Goal: Transaction & Acquisition: Purchase product/service

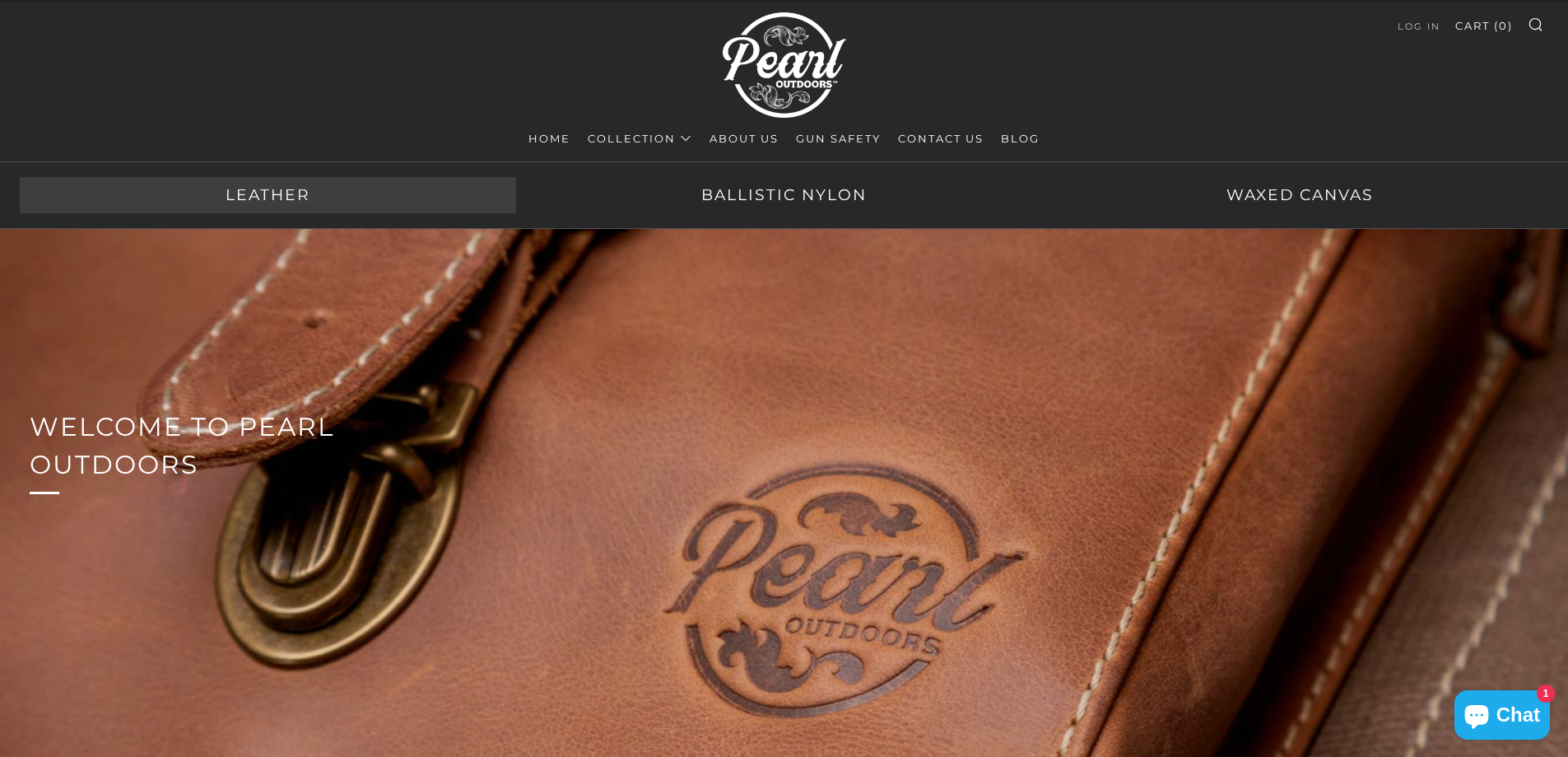
click at [268, 200] on link "Leather" at bounding box center [268, 195] width 497 height 36
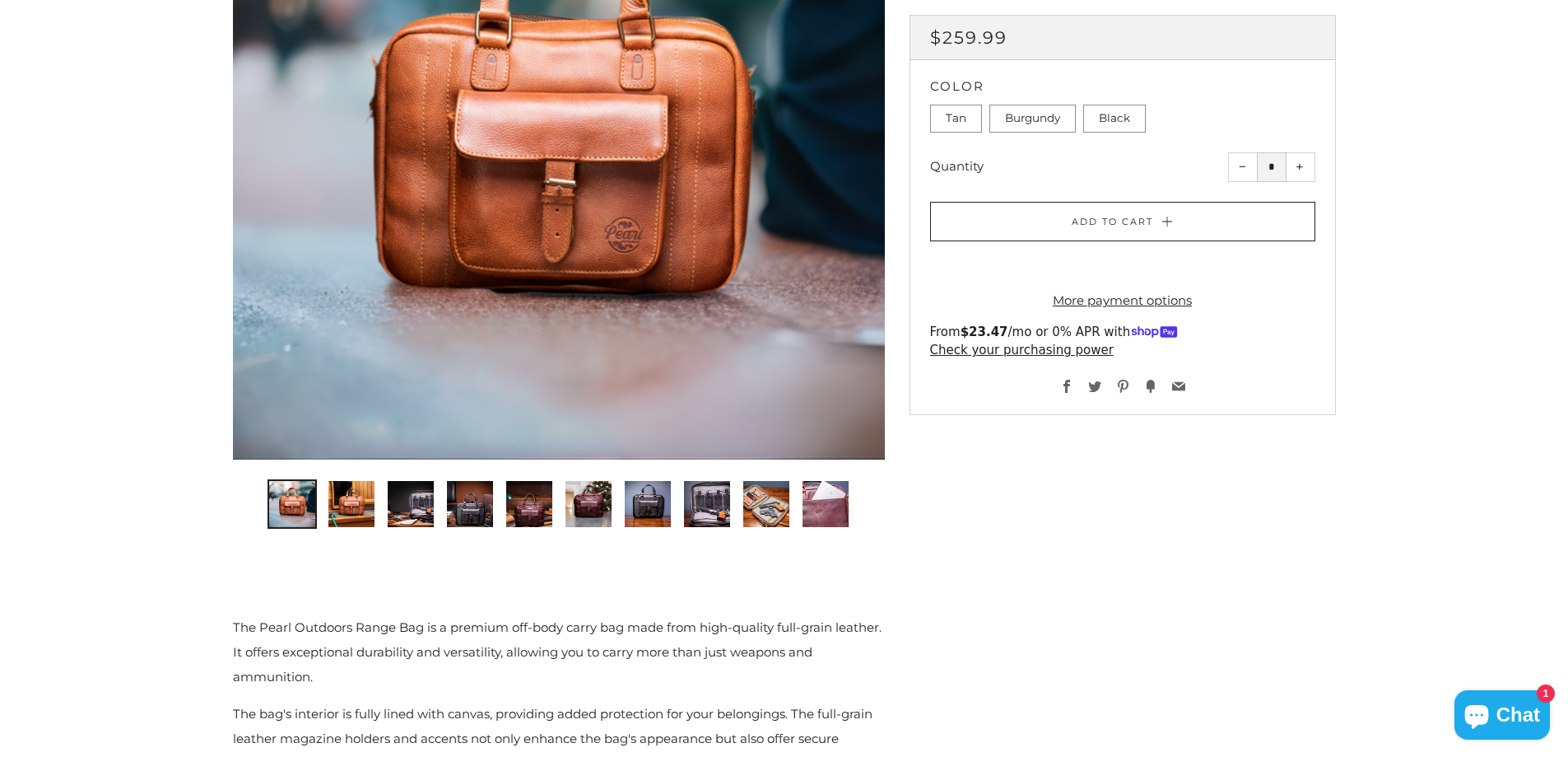
scroll to position [412, 0]
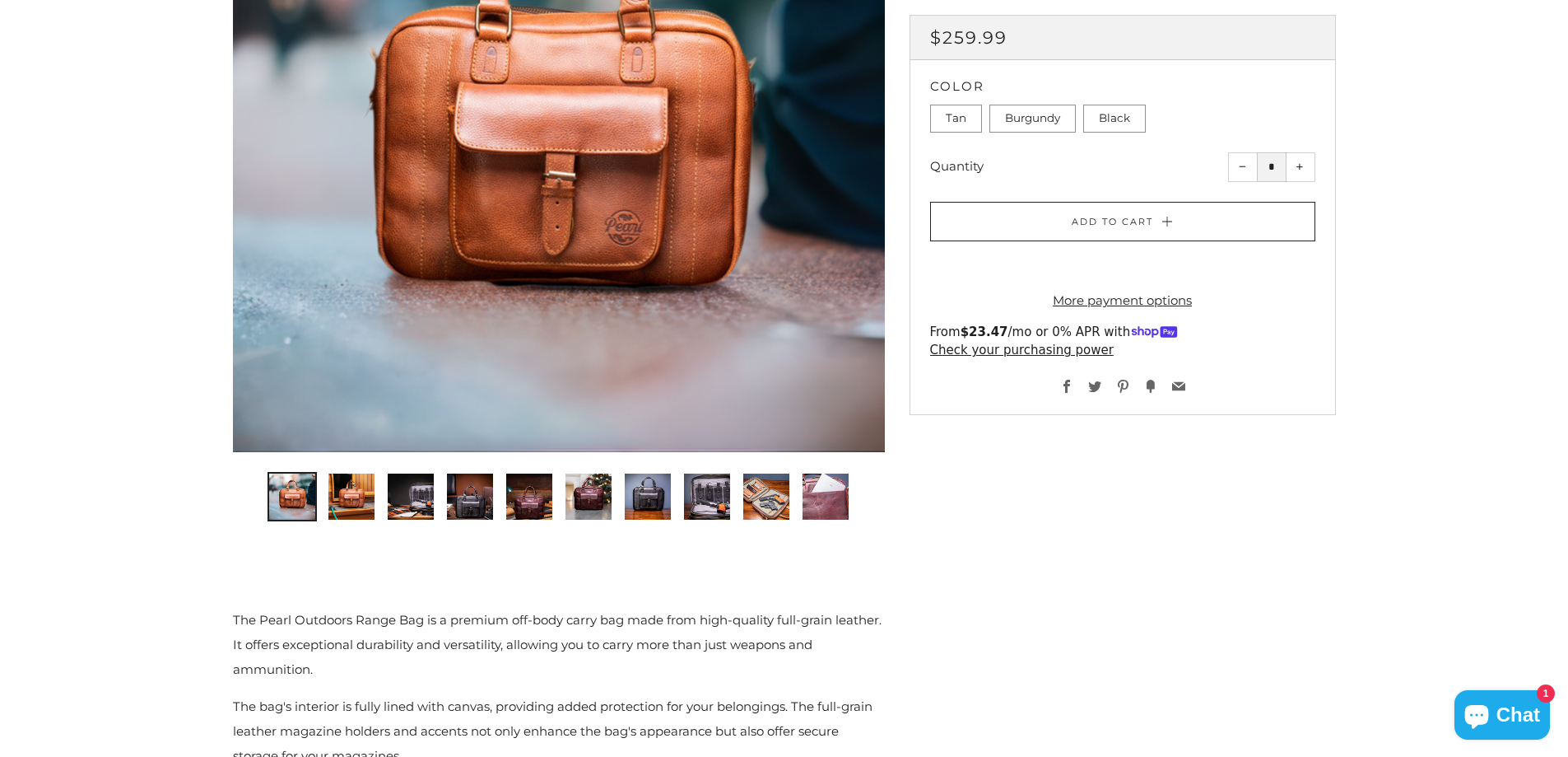
click at [359, 497] on img "2 of 10" at bounding box center [352, 496] width 46 height 46
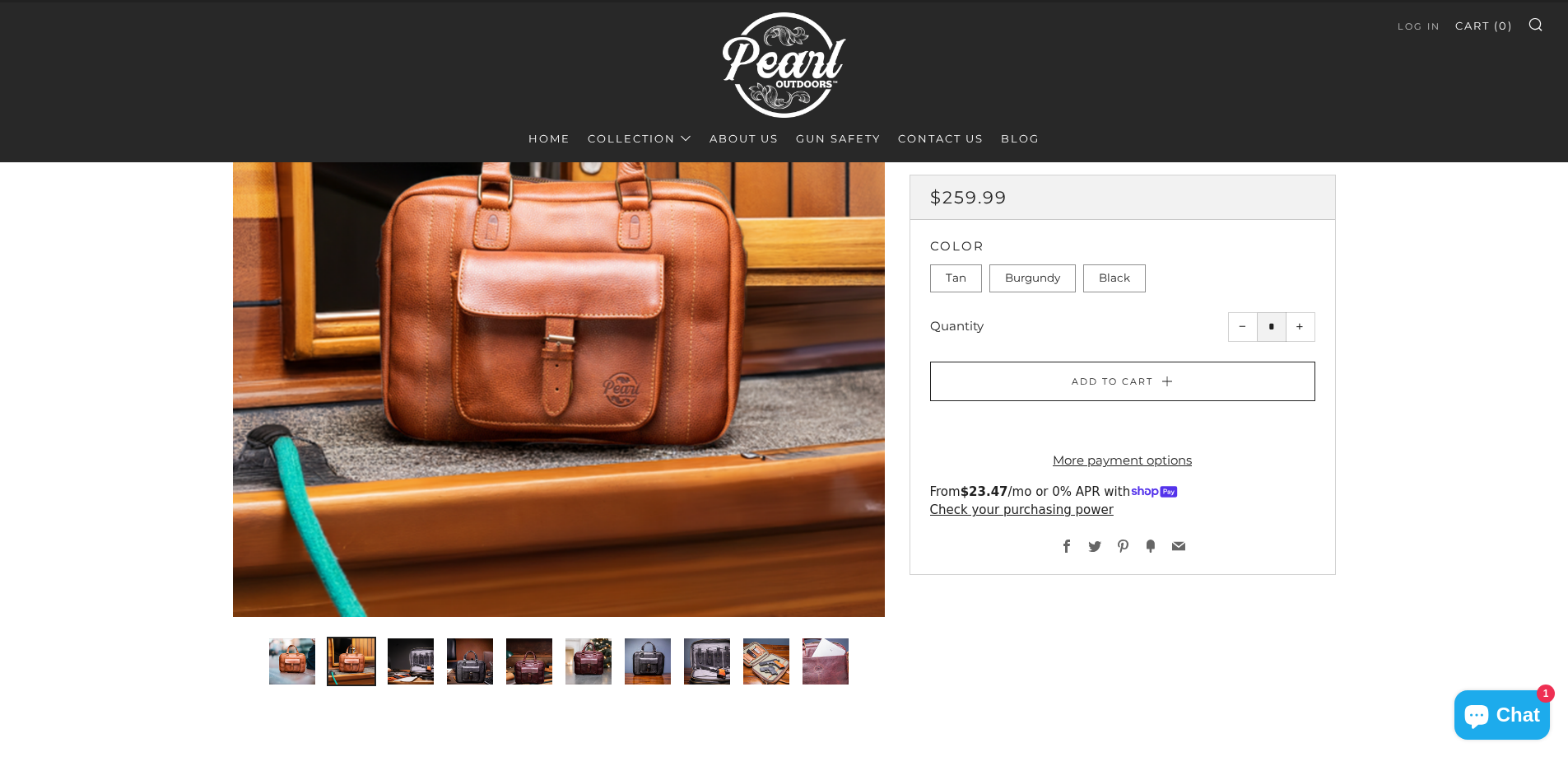
scroll to position [164, 0]
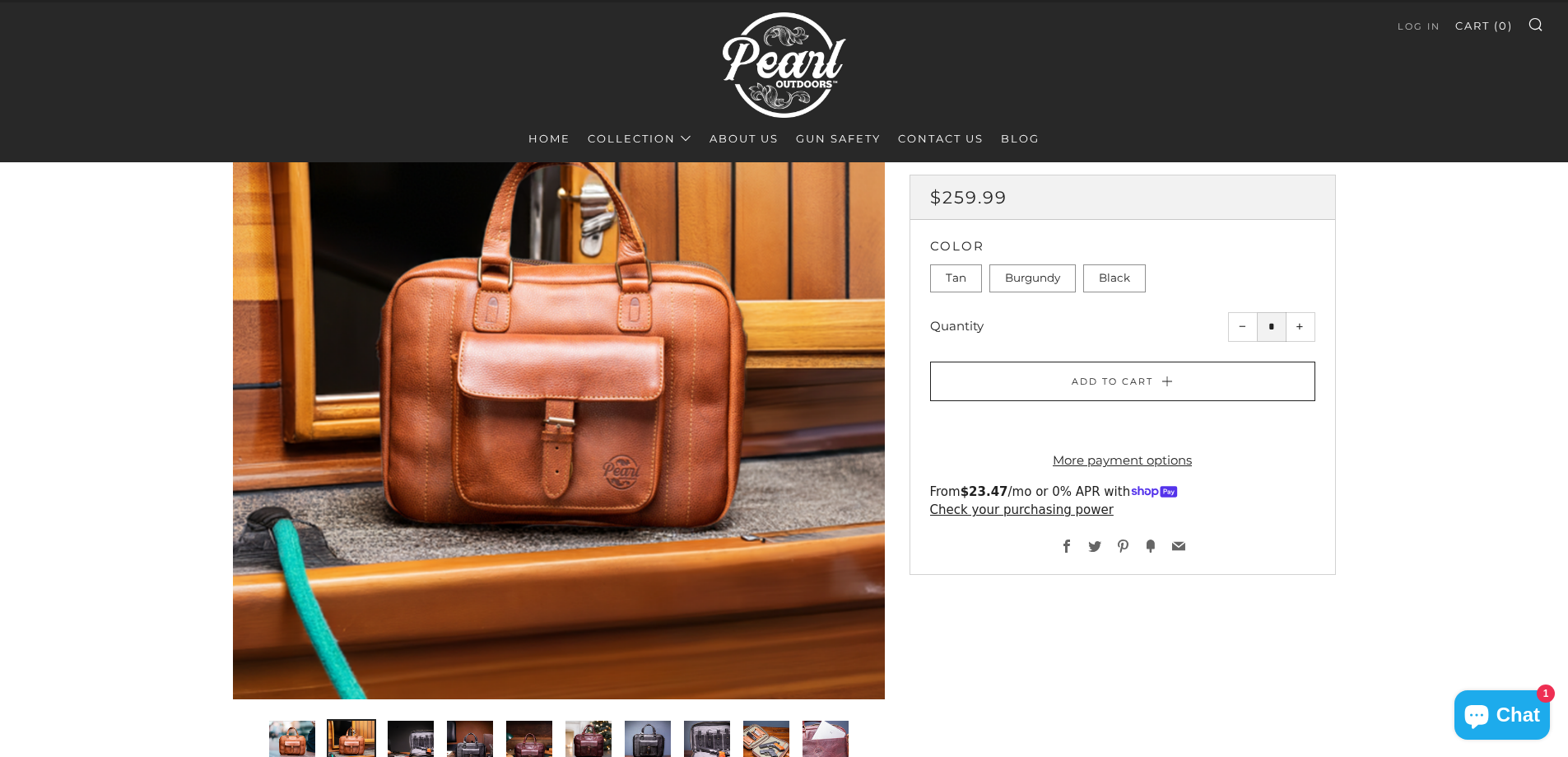
click at [399, 735] on img "3 of 10" at bounding box center [411, 744] width 46 height 46
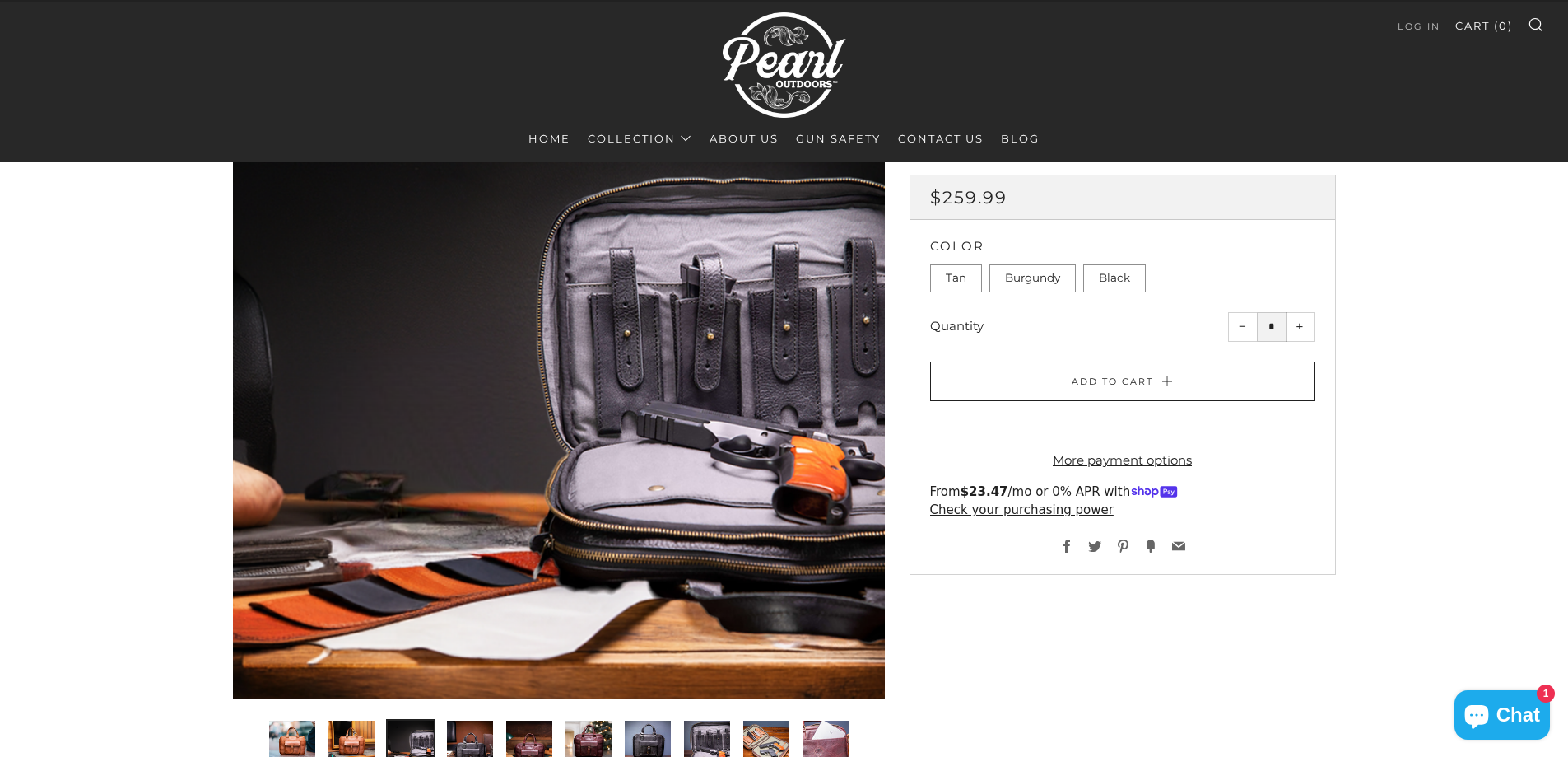
click at [462, 738] on img "4 of 10" at bounding box center [470, 744] width 46 height 46
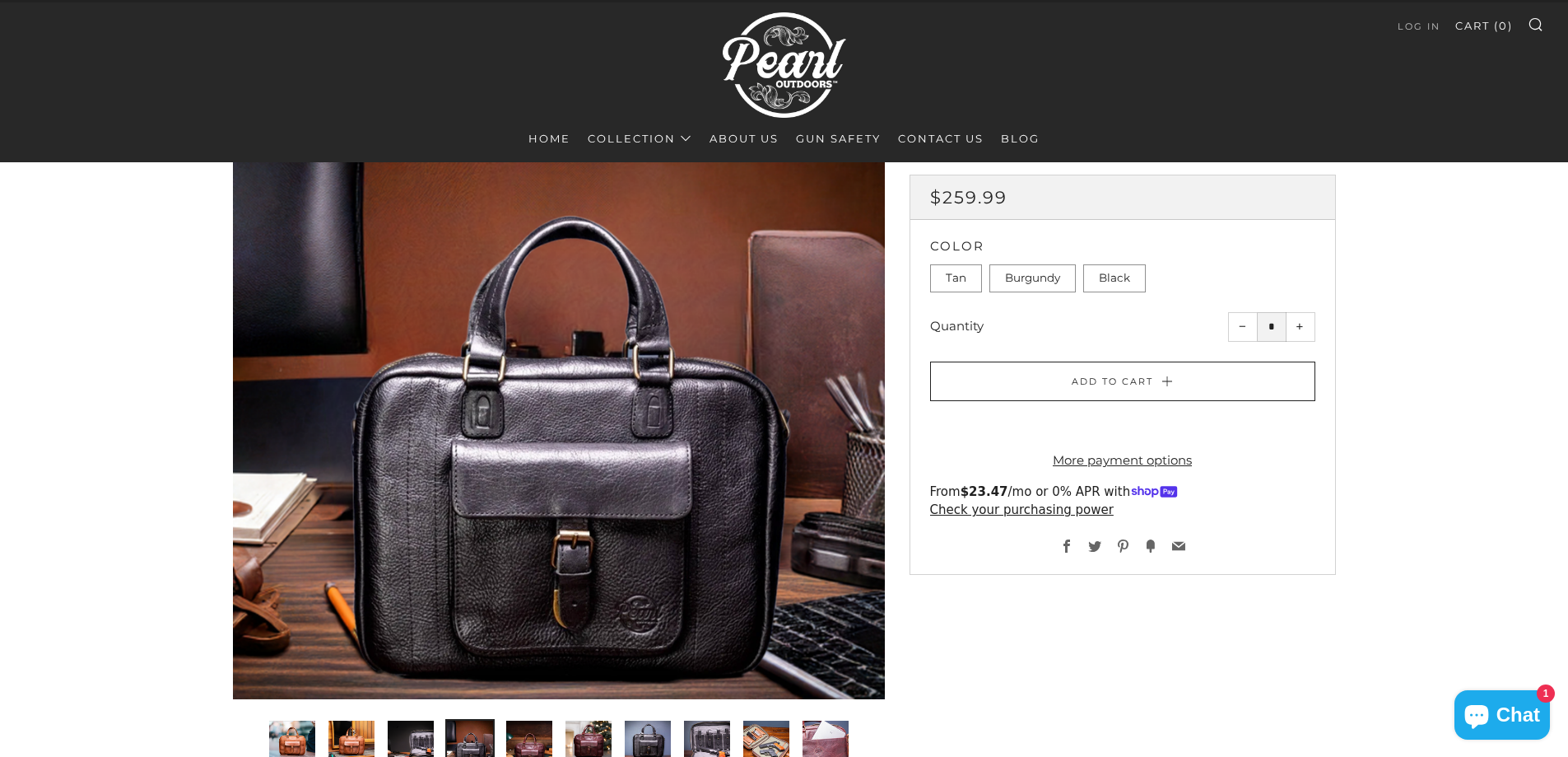
click at [525, 743] on img "5 of 10" at bounding box center [529, 744] width 46 height 46
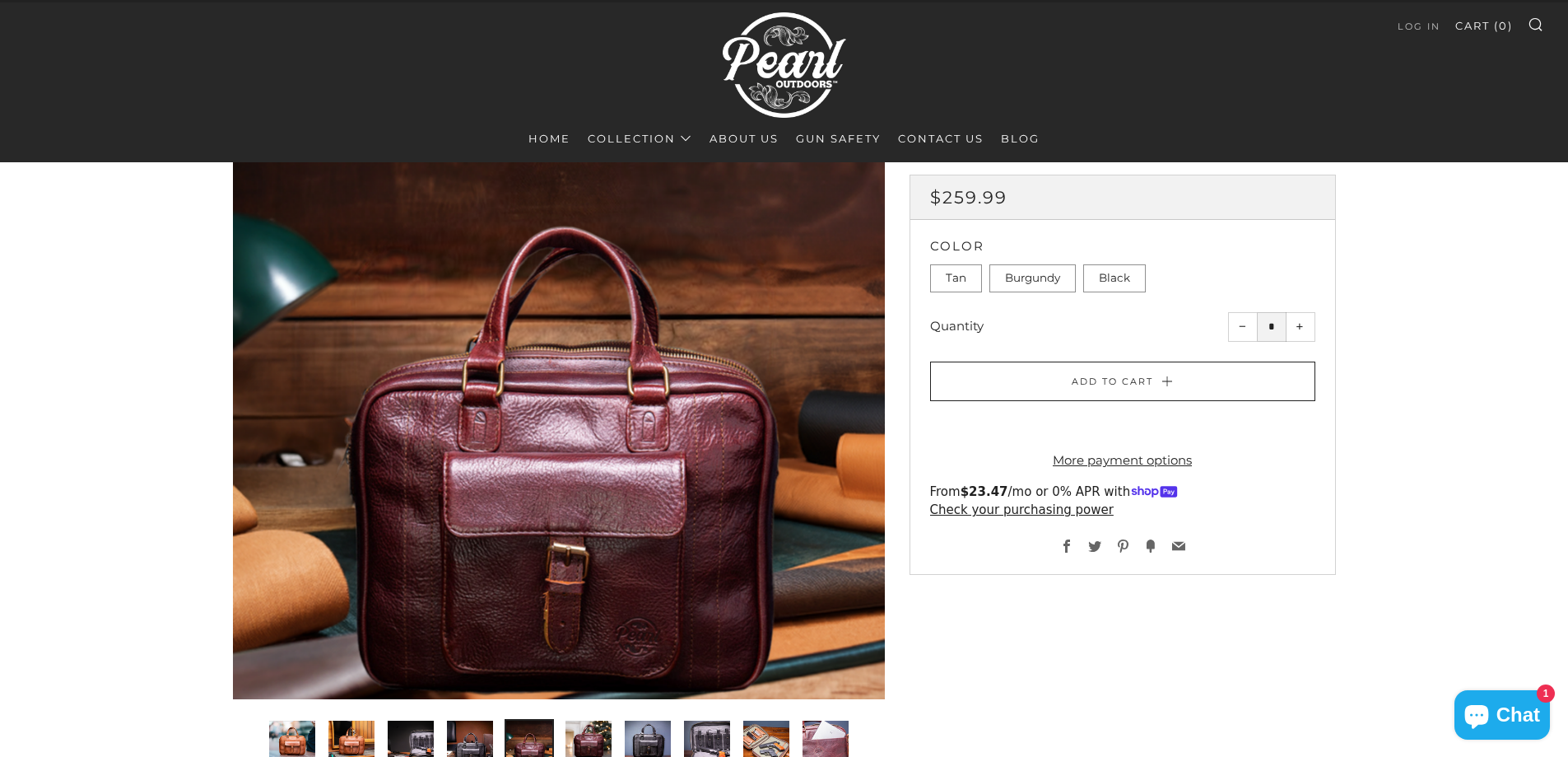
click at [592, 735] on img "6 of 10" at bounding box center [589, 744] width 46 height 46
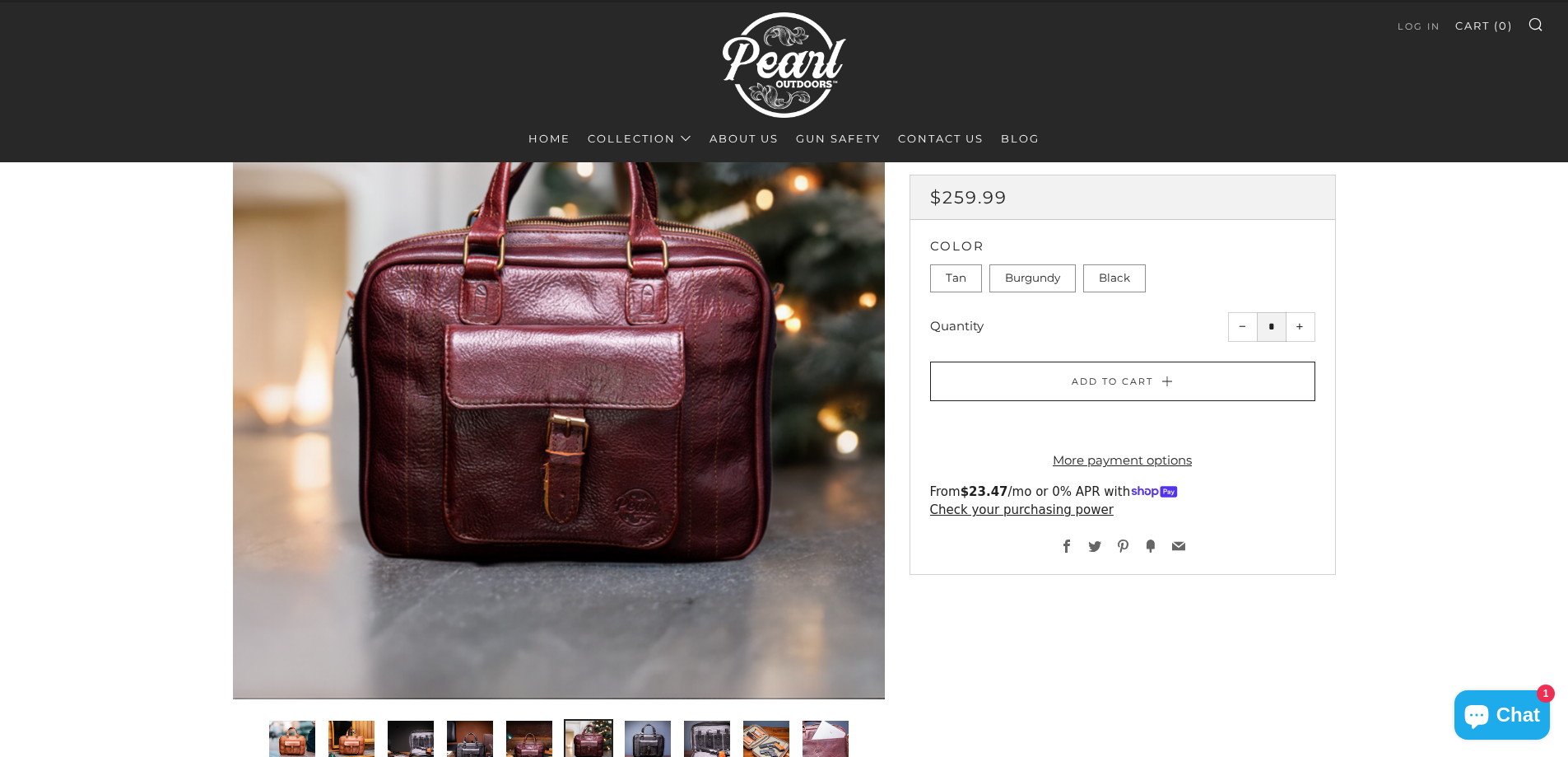
click at [634, 749] on img "7 of 10" at bounding box center [648, 744] width 46 height 46
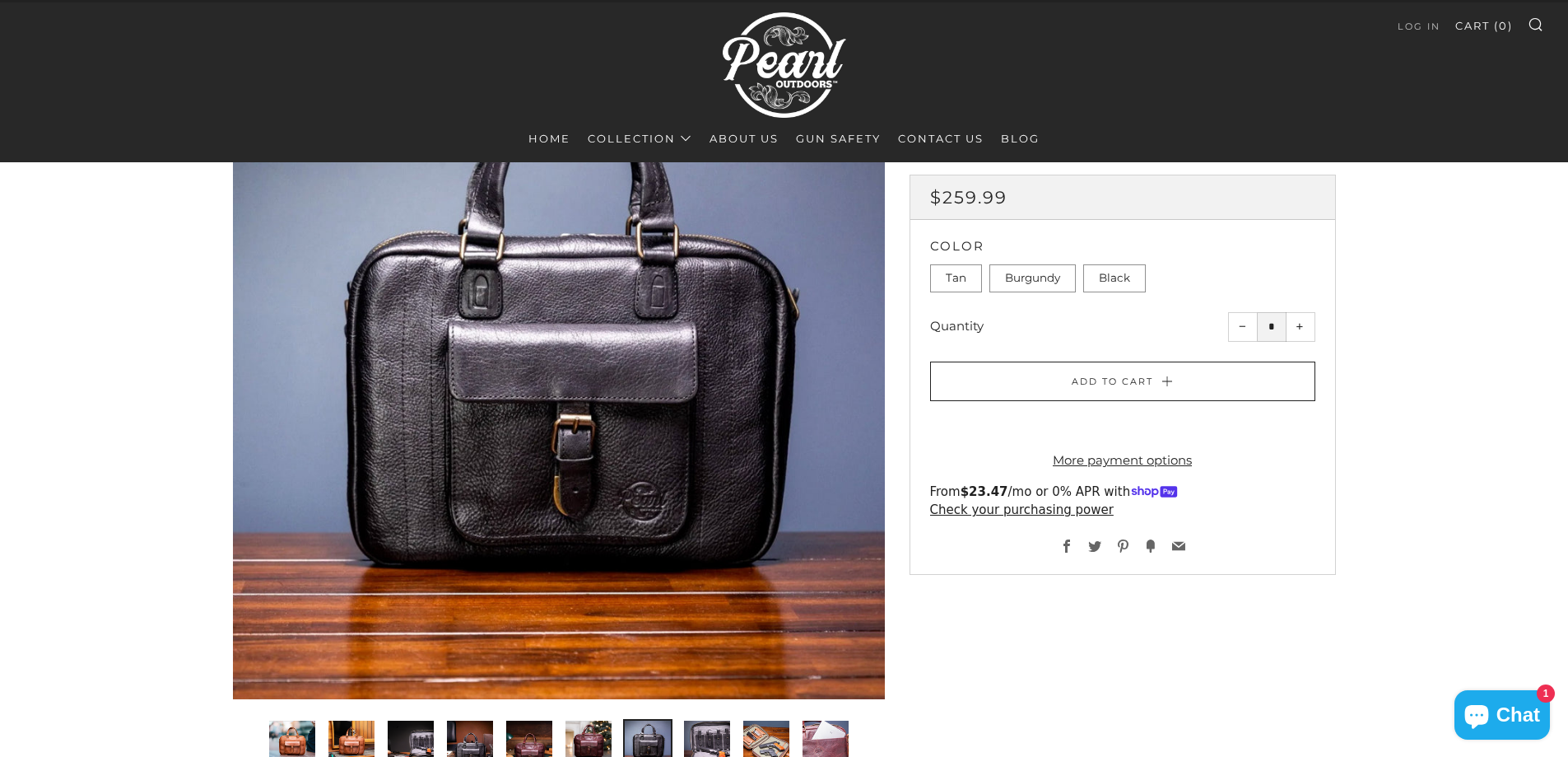
click at [705, 744] on img "8 of 10" at bounding box center [707, 744] width 46 height 46
